Goal: Task Accomplishment & Management: Manage account settings

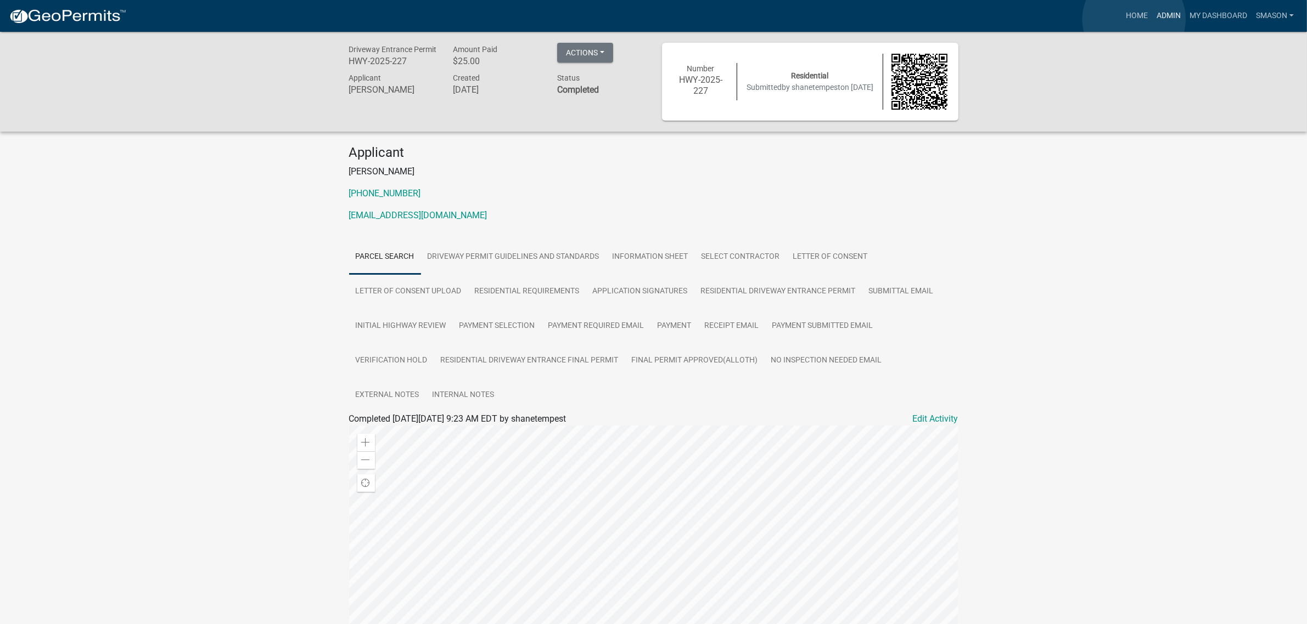
click at [1152, 19] on link "Admin" at bounding box center [1168, 15] width 33 height 21
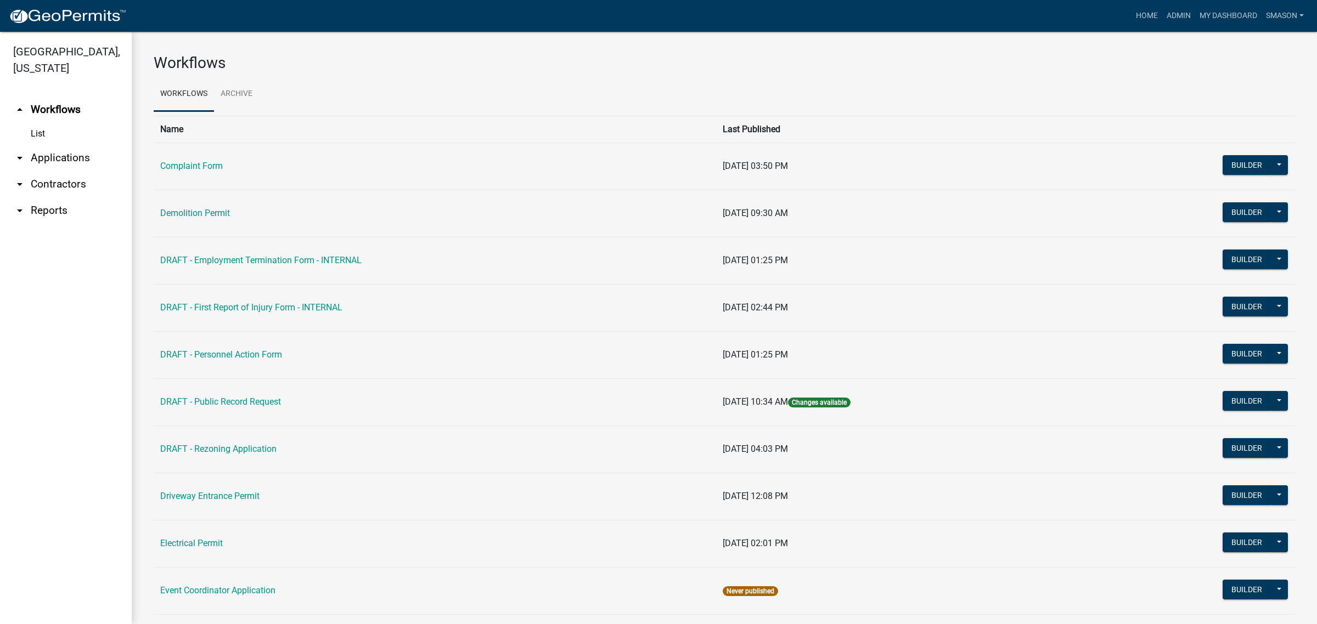
click at [50, 171] on link "arrow_drop_down Applications" at bounding box center [66, 158] width 132 height 26
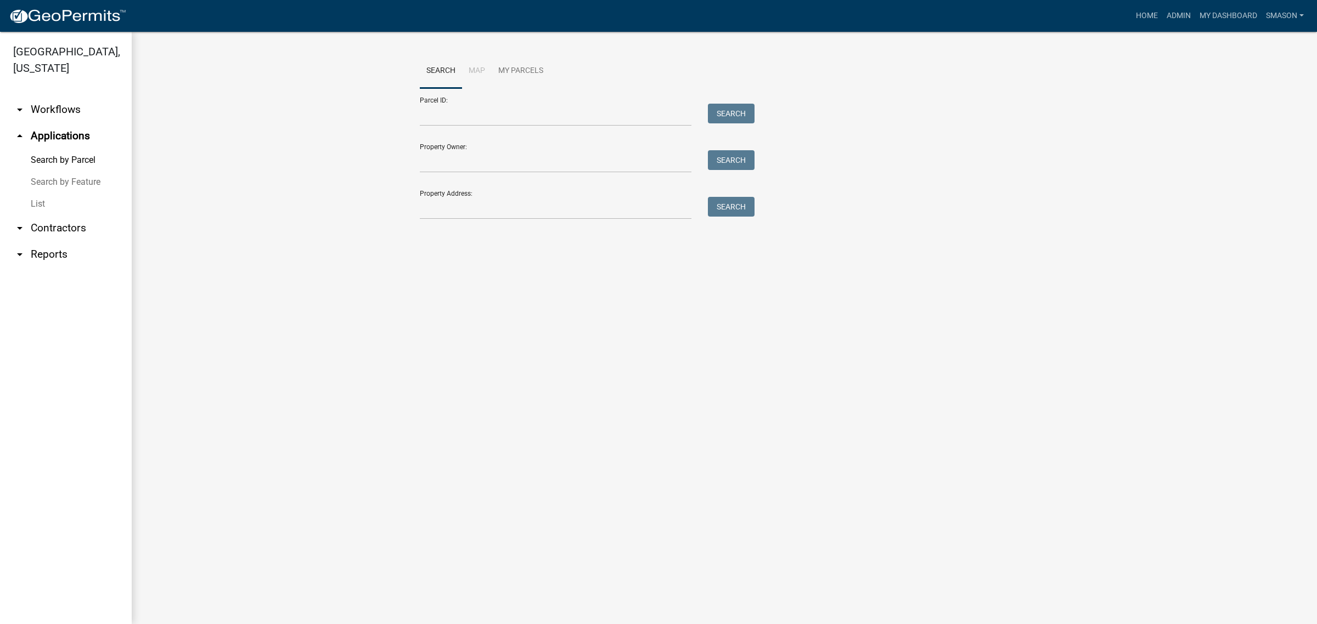
drag, startPoint x: 48, startPoint y: 237, endPoint x: 69, endPoint y: 240, distance: 21.1
click at [49, 215] on link "List" at bounding box center [66, 204] width 132 height 22
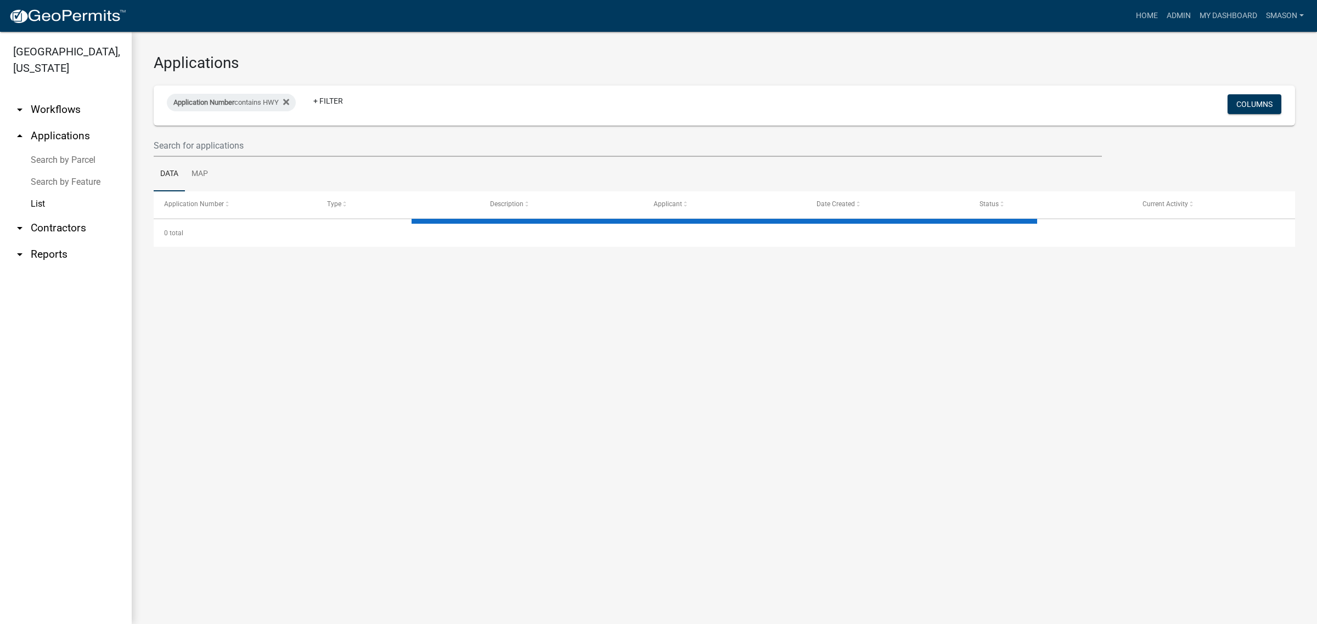
select select "3: 100"
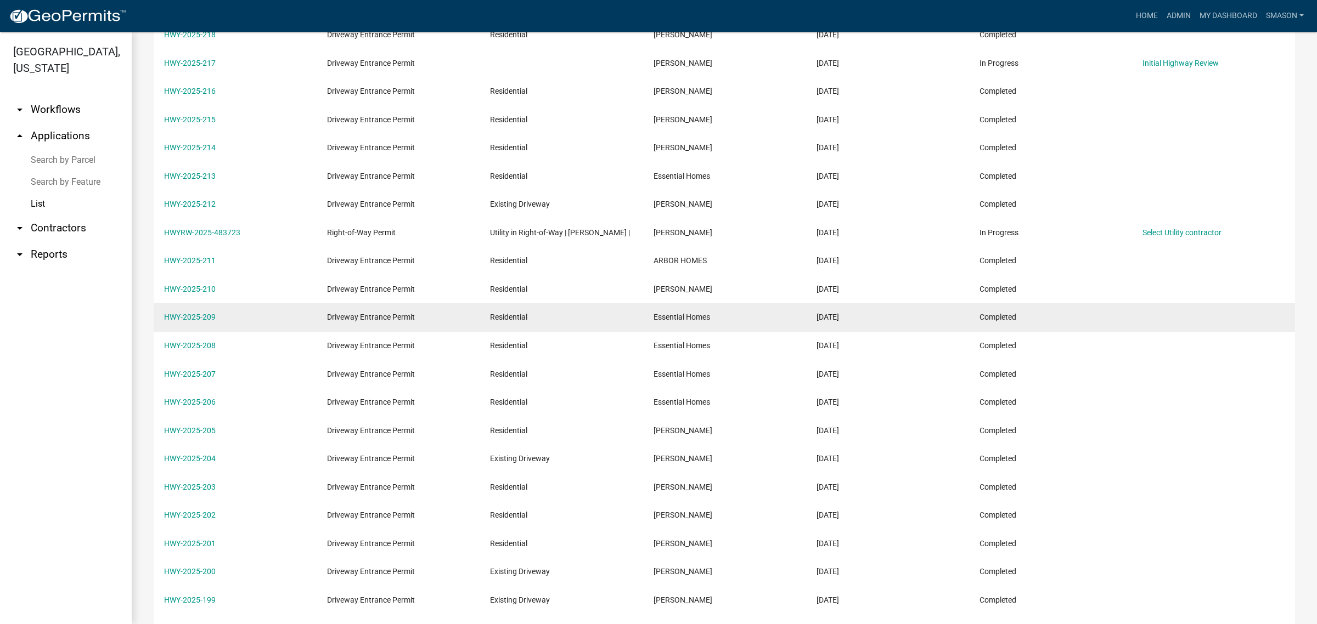
scroll to position [617, 0]
